Goal: Transaction & Acquisition: Download file/media

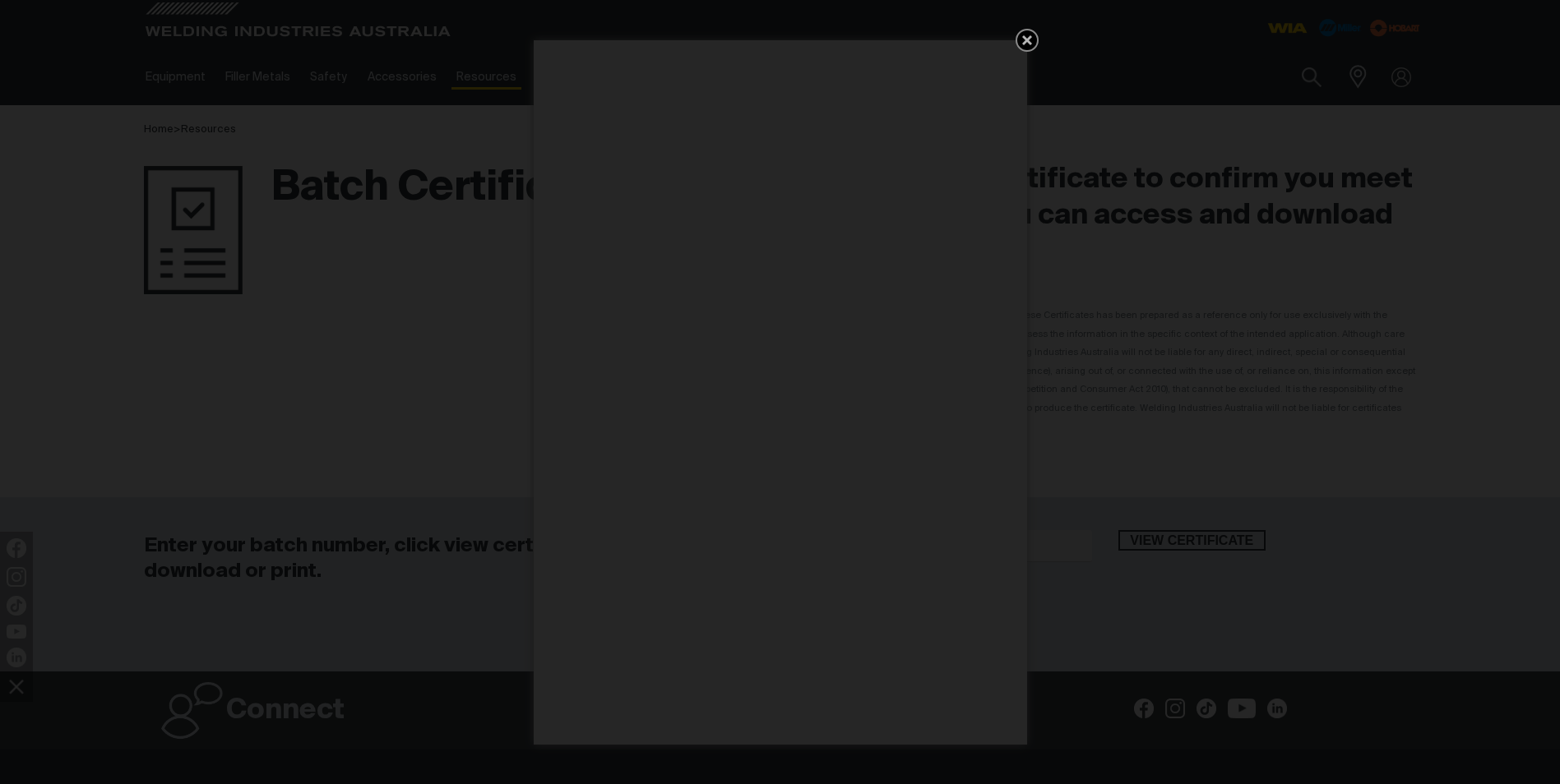
click at [1025, 40] on icon "Get 5 WIA Welding Guides Free!" at bounding box center [1026, 39] width 20 height 20
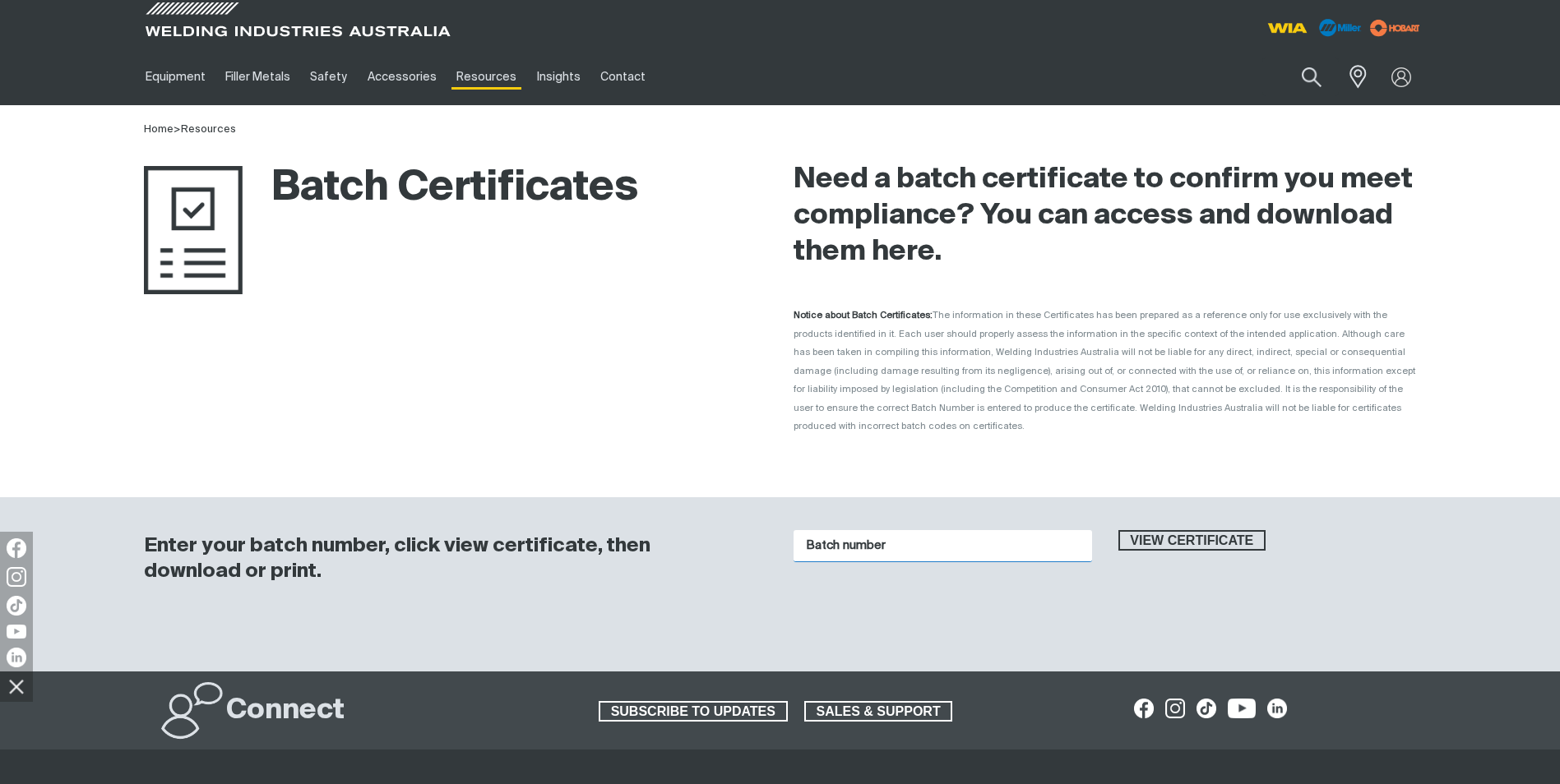
click at [900, 530] on input "Batch number" at bounding box center [943, 546] width 299 height 32
click at [1176, 530] on span "View certificate" at bounding box center [1192, 540] width 145 height 21
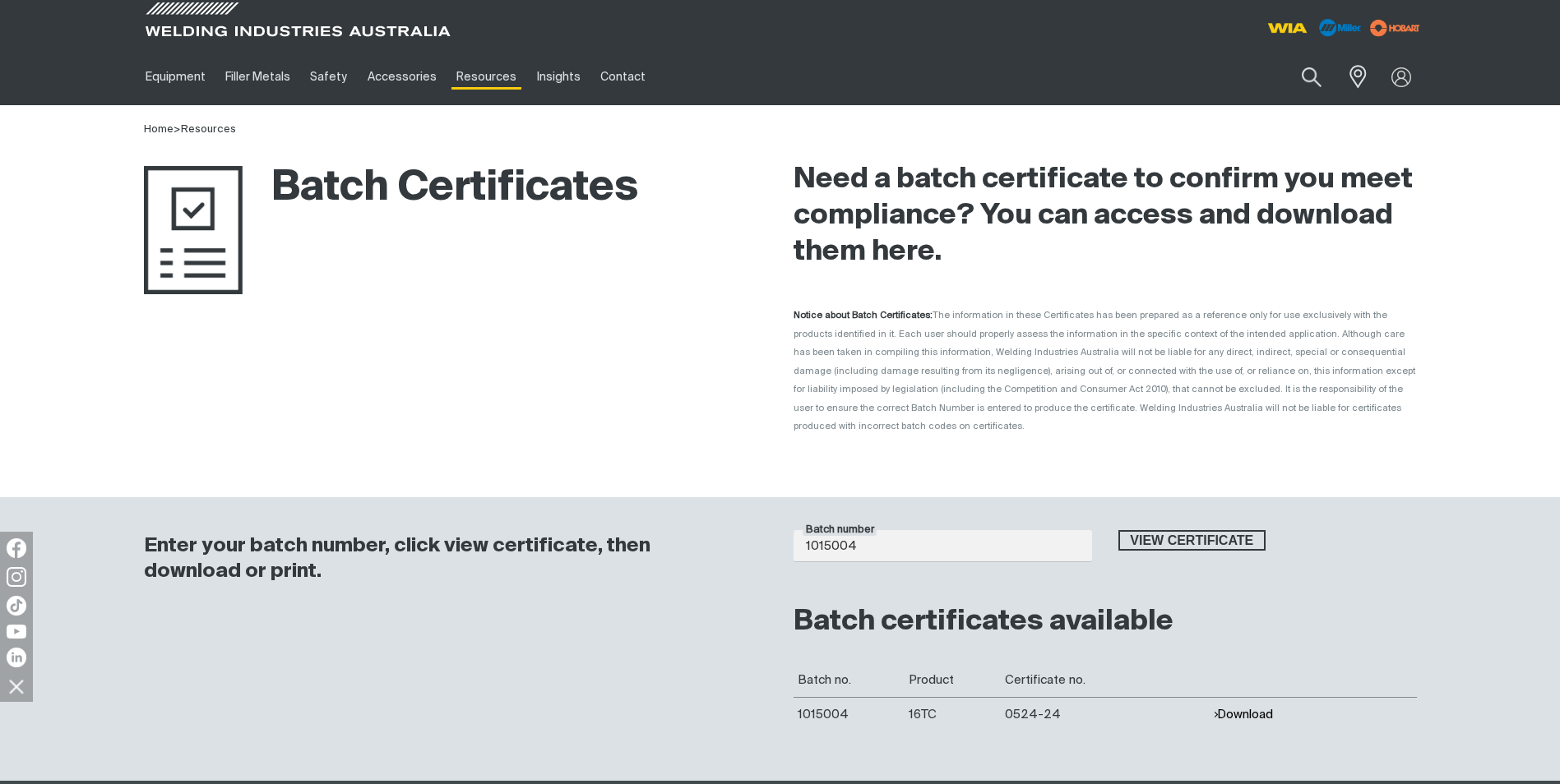
click at [1252, 708] on button "Download" at bounding box center [1243, 715] width 60 height 14
drag, startPoint x: 875, startPoint y: 527, endPoint x: 747, endPoint y: 538, distance: 128.5
click at [747, 538] on div "Enter your batch number, click view certificate, then download or print. Batch …" at bounding box center [780, 639] width 1315 height 284
click at [1220, 530] on span "View certificate" at bounding box center [1192, 540] width 145 height 21
click at [1261, 708] on button "Download" at bounding box center [1243, 715] width 60 height 14
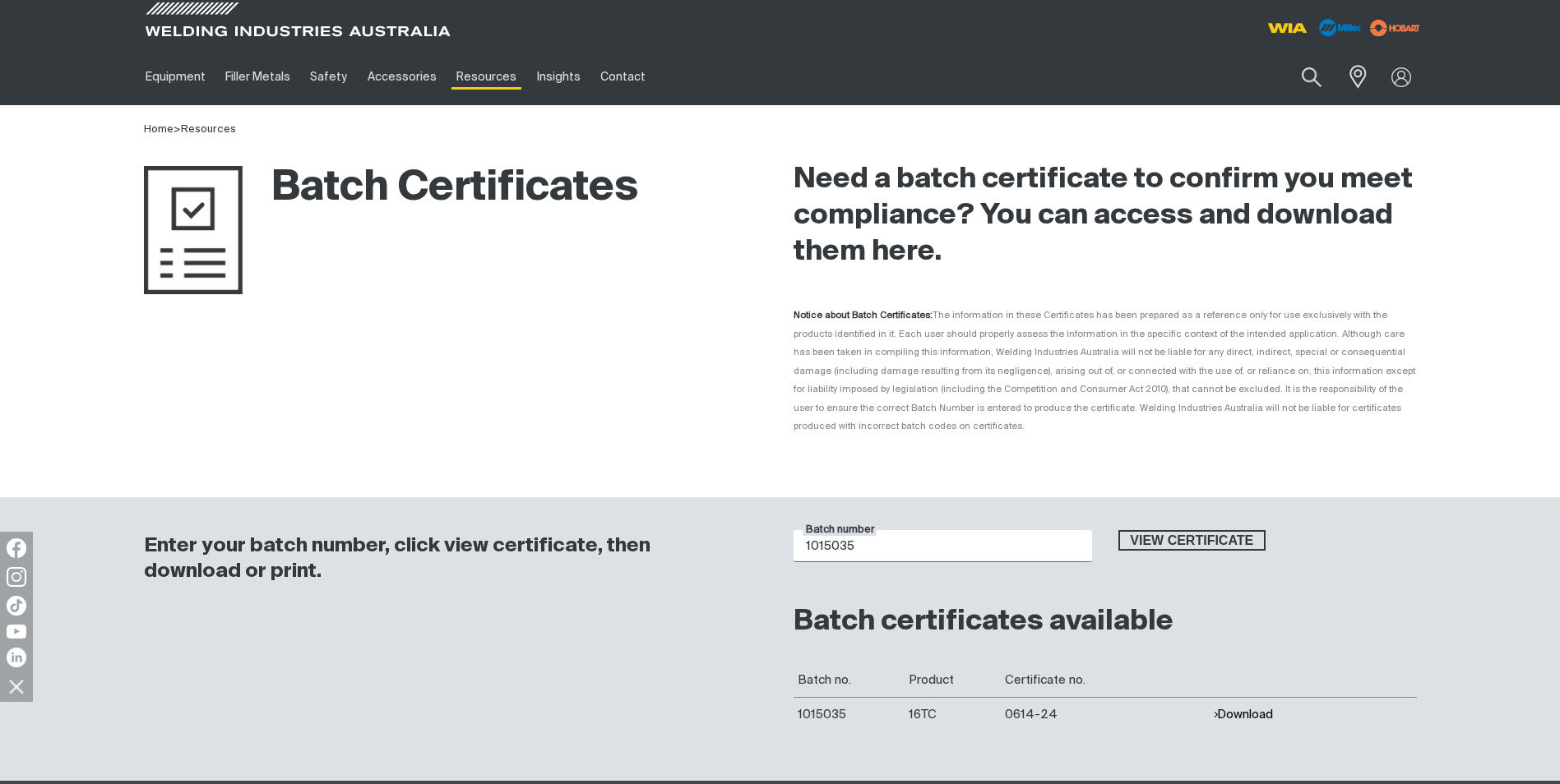
drag, startPoint x: 875, startPoint y: 531, endPoint x: 764, endPoint y: 531, distance: 111.0
click at [764, 531] on div "Enter your batch number, click view certificate, then download or print. Batch …" at bounding box center [780, 639] width 1315 height 284
click at [868, 530] on input "1015035" at bounding box center [943, 546] width 299 height 32
type input "1015521"
click at [1177, 530] on span "View certificate" at bounding box center [1192, 540] width 145 height 21
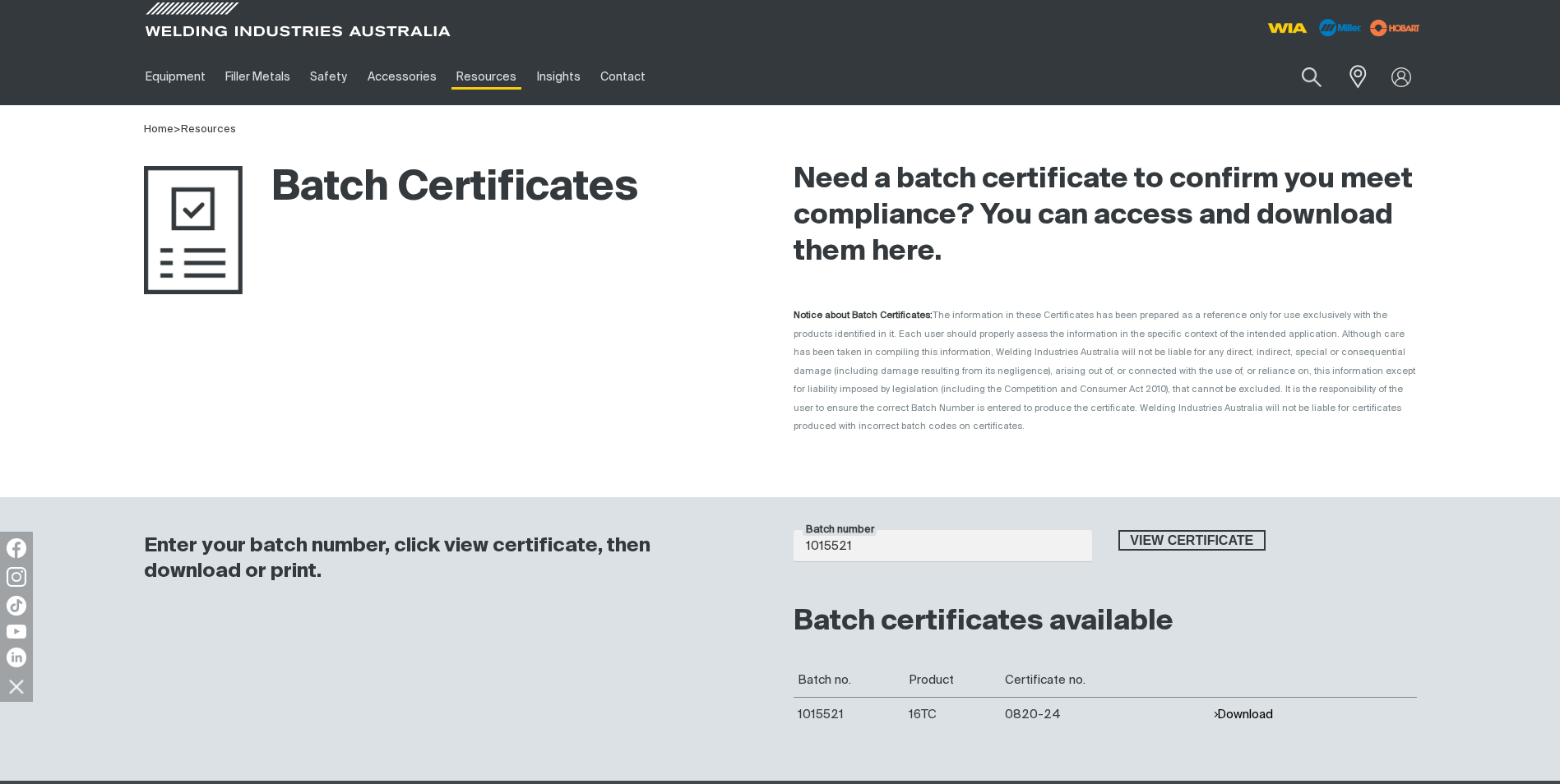
click at [1249, 708] on button "Download" at bounding box center [1243, 715] width 60 height 14
